Goal: Task Accomplishment & Management: Manage account settings

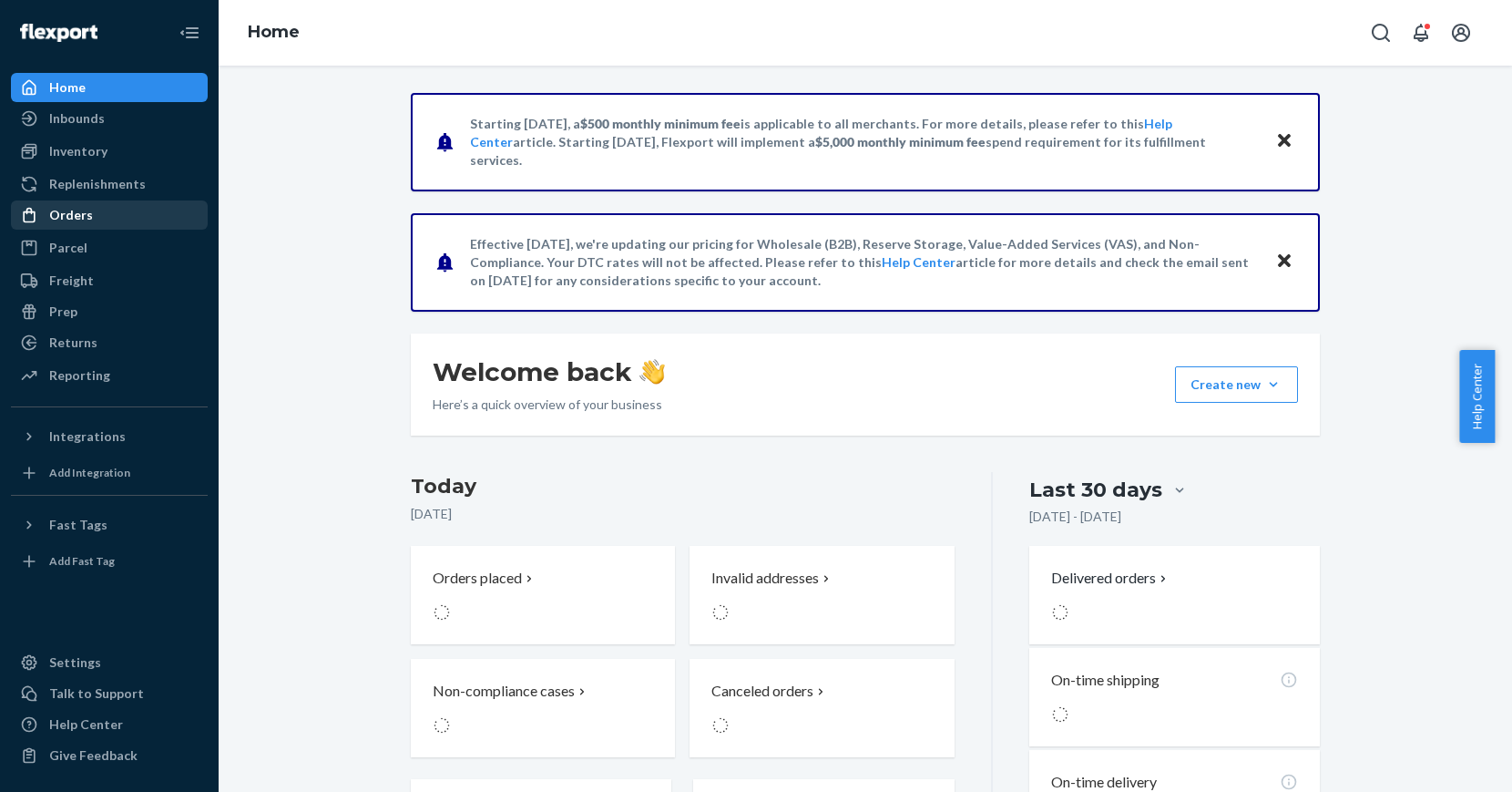
click at [92, 212] on div "Orders" at bounding box center [109, 215] width 193 height 25
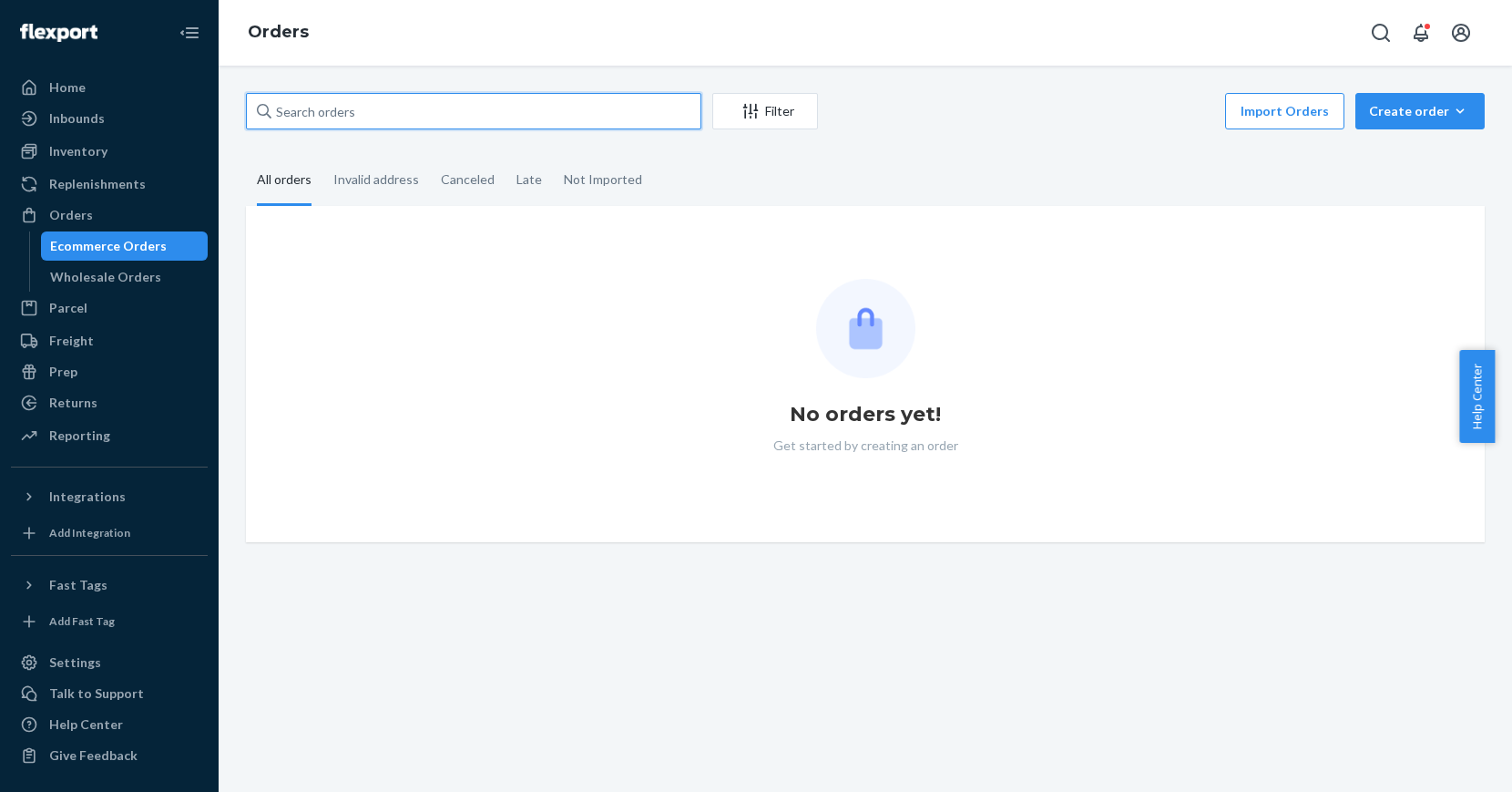
click at [432, 105] on input "text" at bounding box center [473, 111] width 455 height 37
paste input "200013485908582"
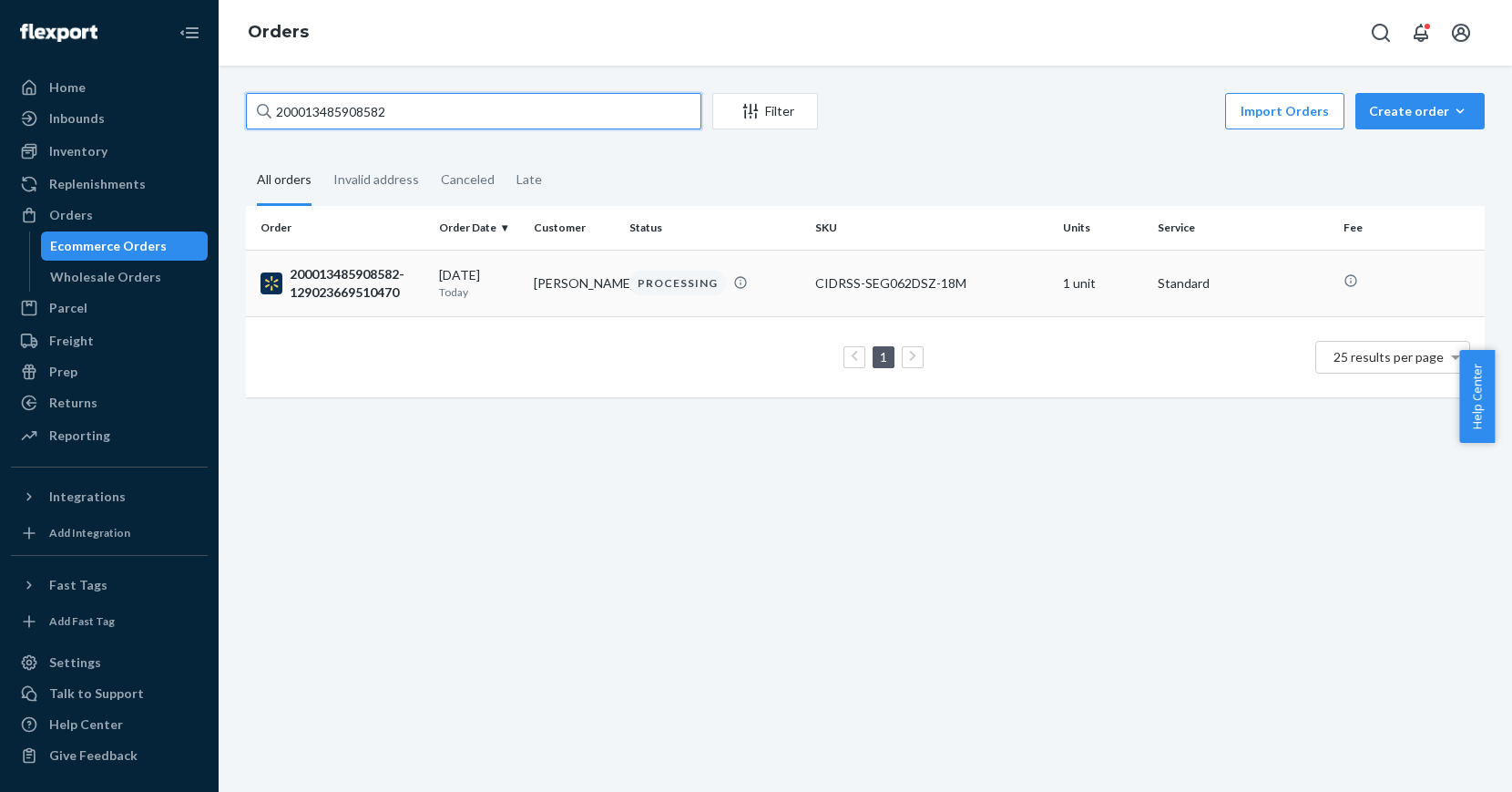
type input "200013485908582"
click at [361, 275] on div "200013485908582-129023669510470" at bounding box center [342, 283] width 164 height 37
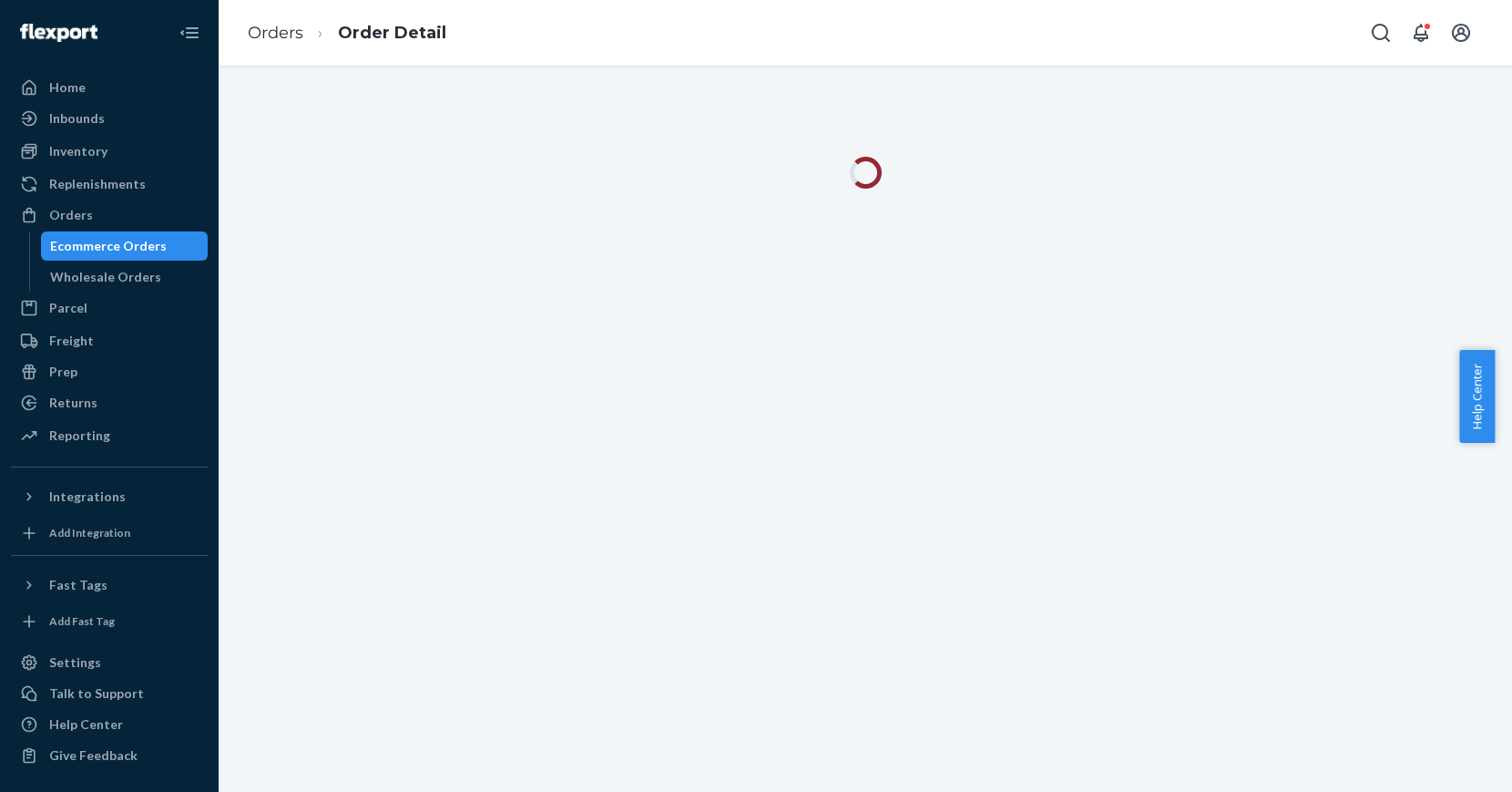
click at [256, 209] on div at bounding box center [865, 429] width 1293 height 726
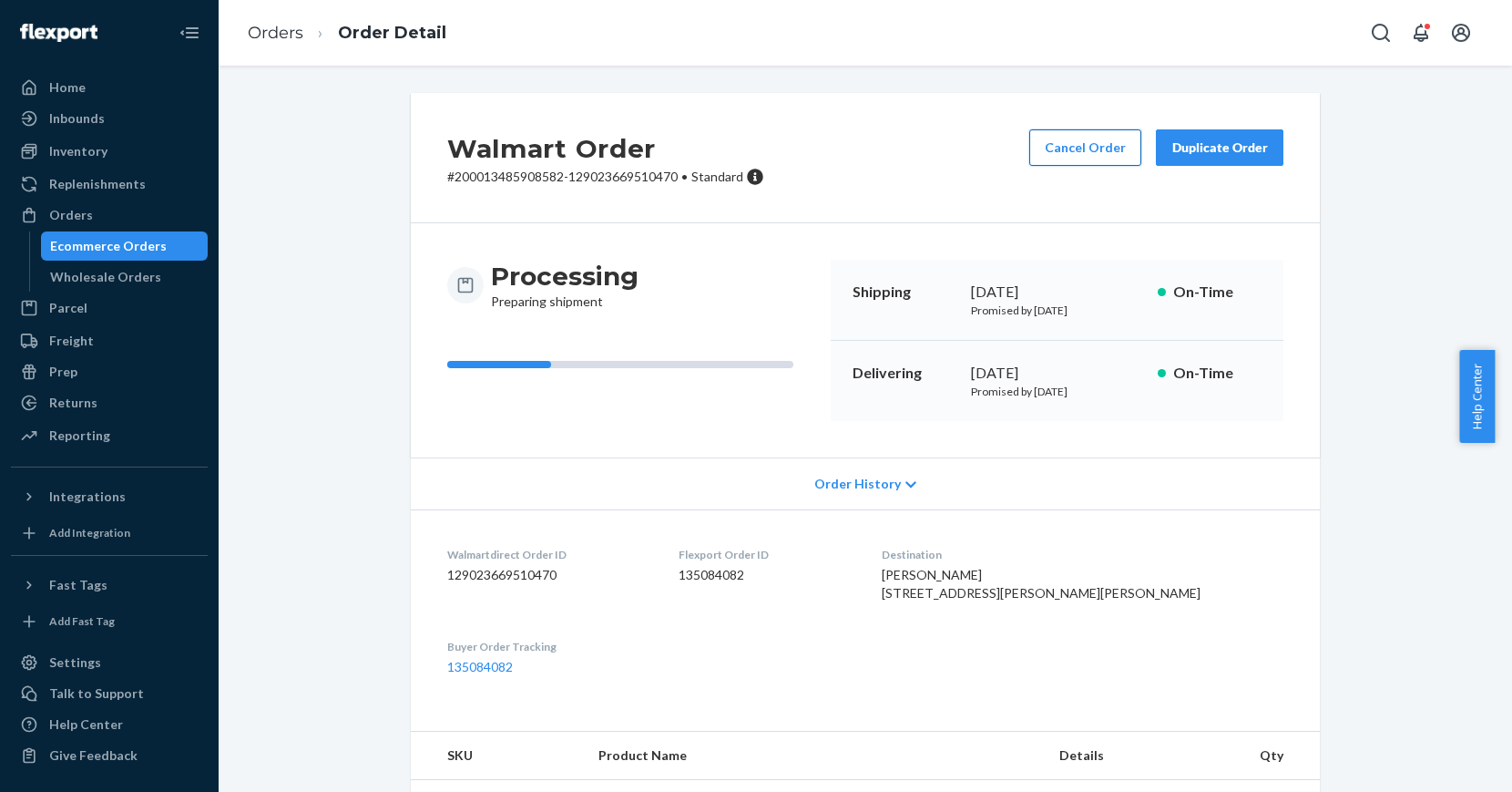
click at [1078, 154] on button "Cancel Order" at bounding box center [1085, 147] width 112 height 37
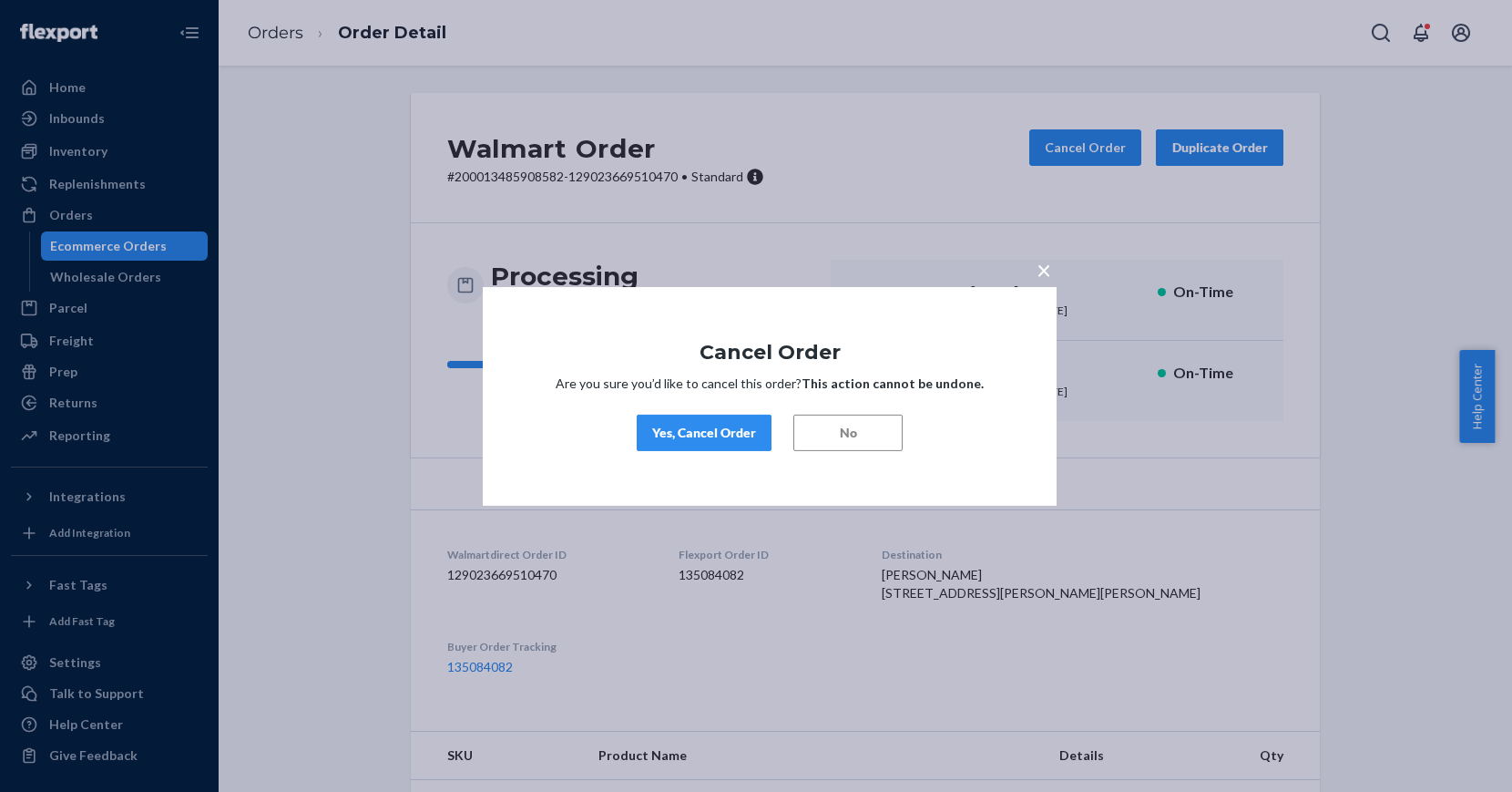
click at [691, 424] on div "Yes, Cancel Order" at bounding box center [704, 432] width 104 height 18
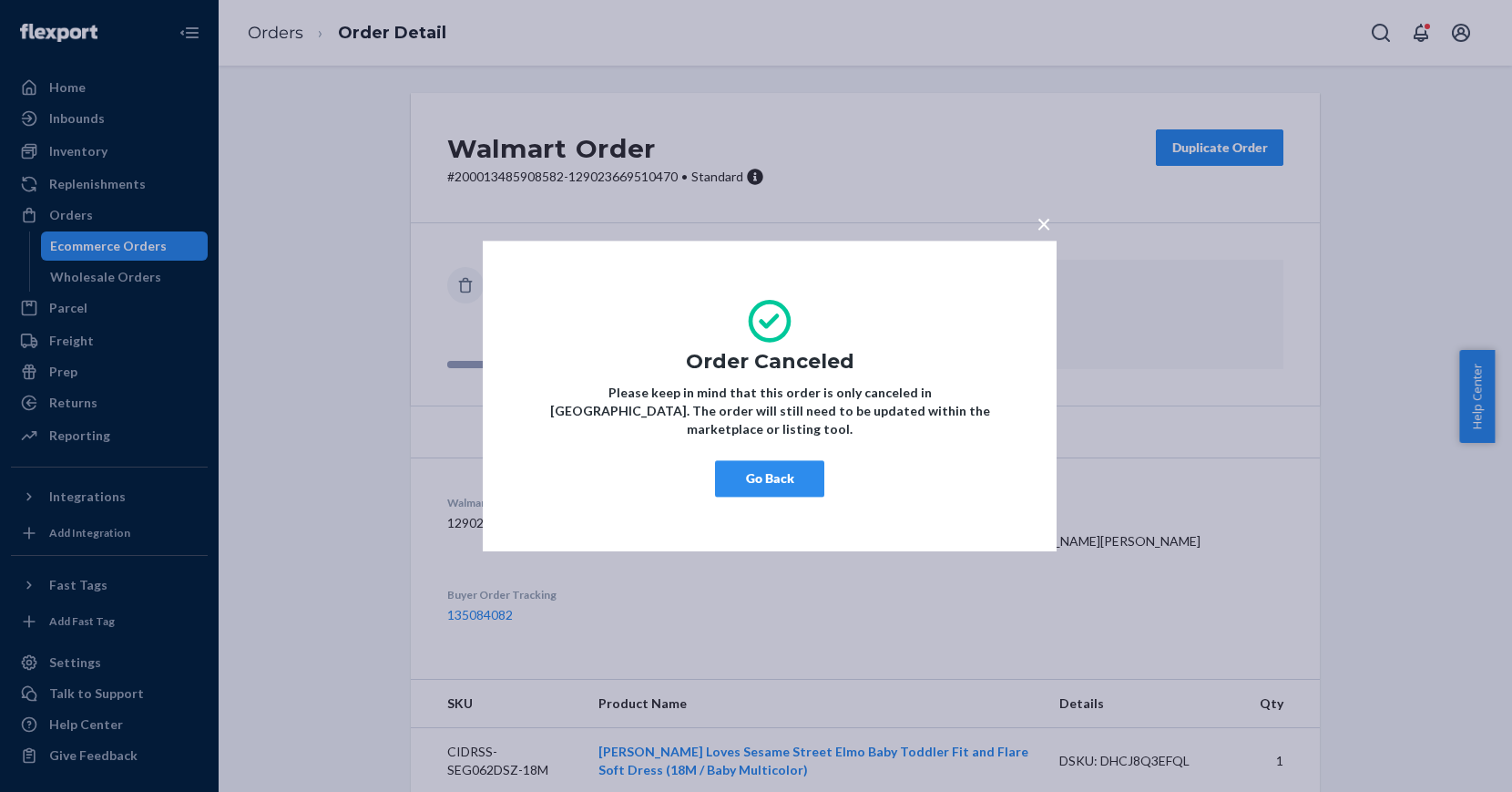
click at [776, 474] on button "Go Back" at bounding box center [770, 478] width 109 height 37
